Goal: Information Seeking & Learning: Learn about a topic

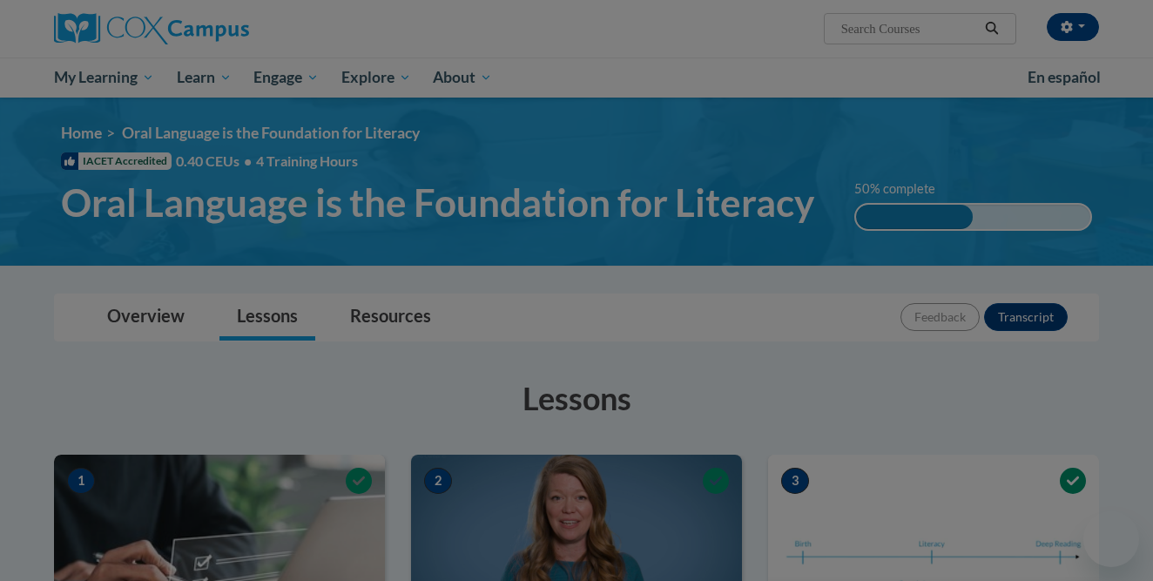
scroll to position [901, 0]
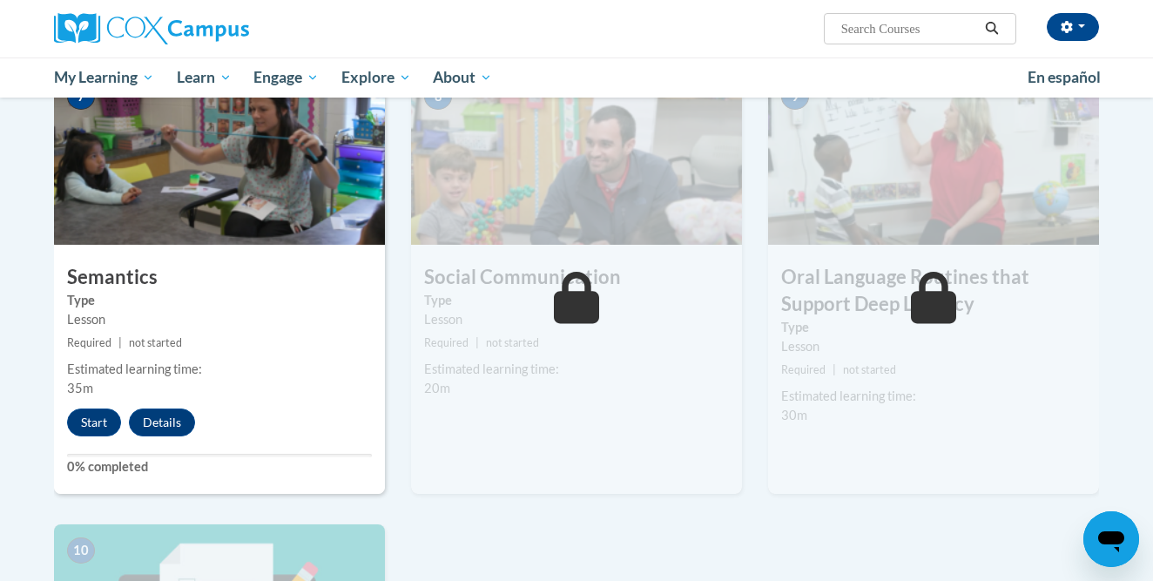
scroll to position [1362, 0]
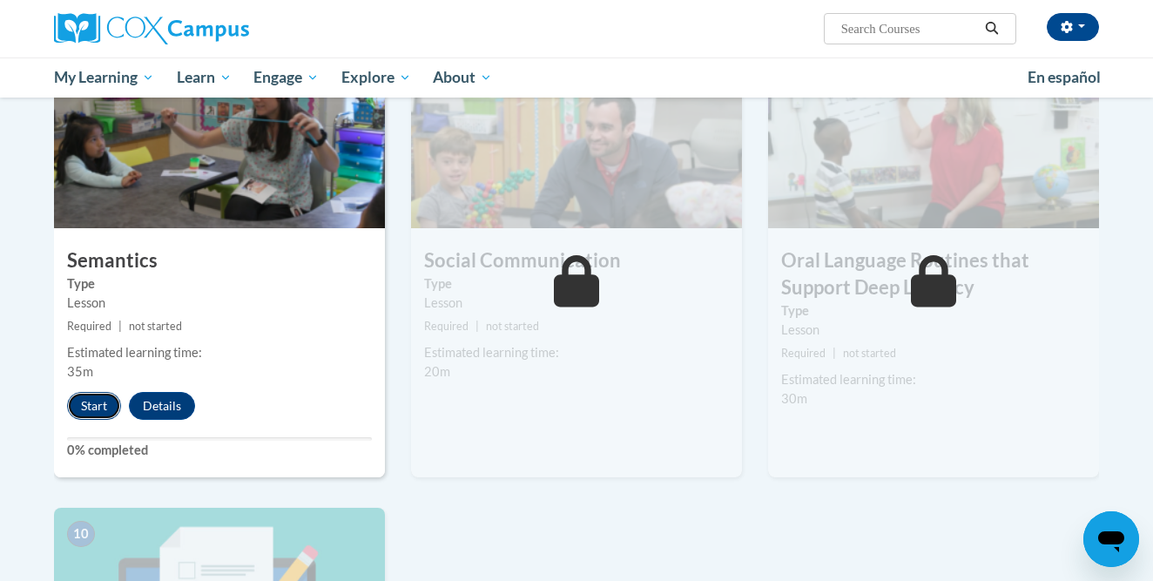
click at [92, 409] on button "Start" at bounding box center [94, 406] width 54 height 28
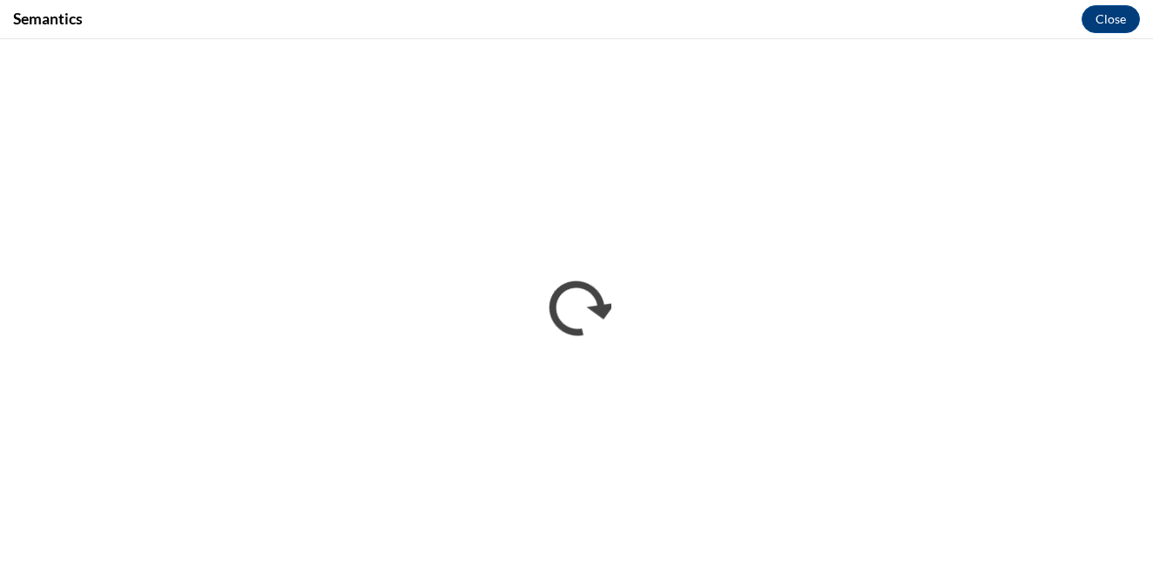
scroll to position [0, 0]
